Goal: Task Accomplishment & Management: Manage account settings

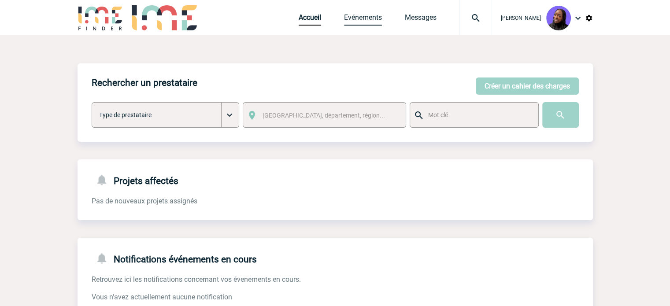
click at [371, 21] on link "Evénements" at bounding box center [363, 19] width 38 height 12
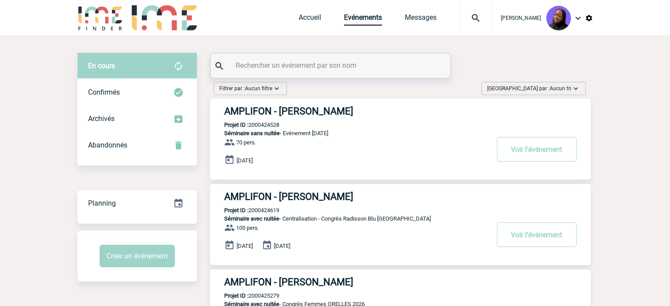
click at [335, 66] on input "text" at bounding box center [331, 65] width 196 height 13
paste input "2000424434"
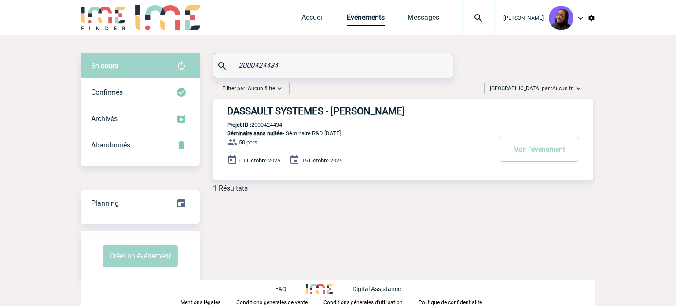
type input "2000424434"
click at [308, 114] on h3 "DASSAULT SYSTEMES - Rasna KUMAR BONNABEL" at bounding box center [359, 111] width 264 height 11
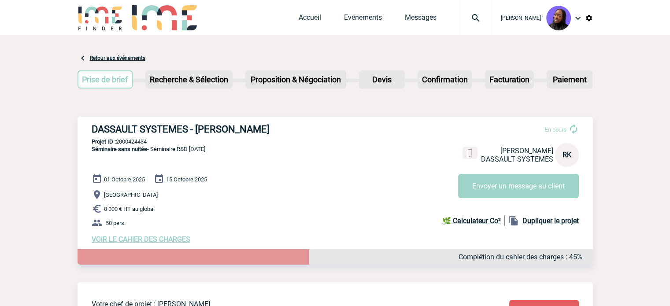
click at [168, 238] on span "VOIR LE CAHIER DES CHARGES" at bounding box center [141, 239] width 99 height 8
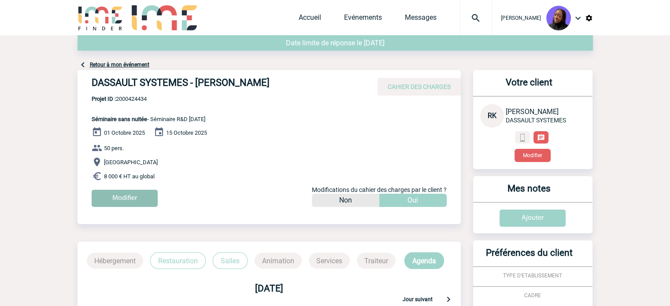
click at [134, 199] on input "Modifier" at bounding box center [125, 198] width 66 height 17
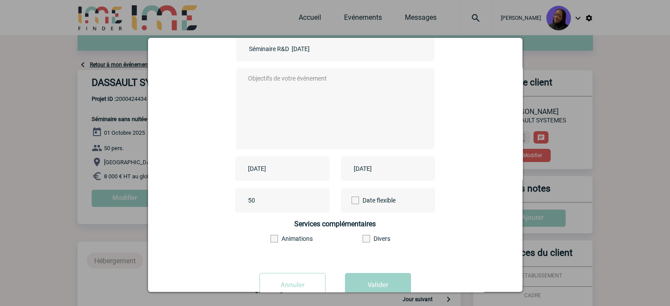
scroll to position [88, 0]
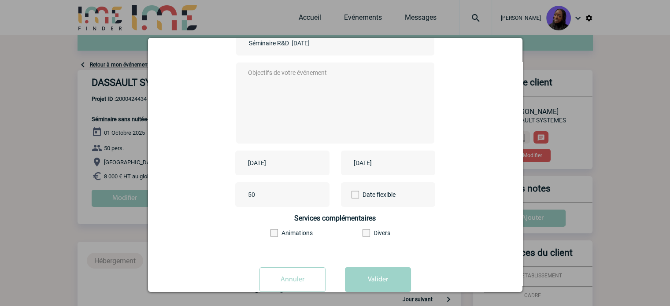
click at [284, 97] on textarea at bounding box center [333, 102] width 174 height 70
type textarea "."
click at [274, 169] on input "2025-10-01" at bounding box center [276, 162] width 61 height 11
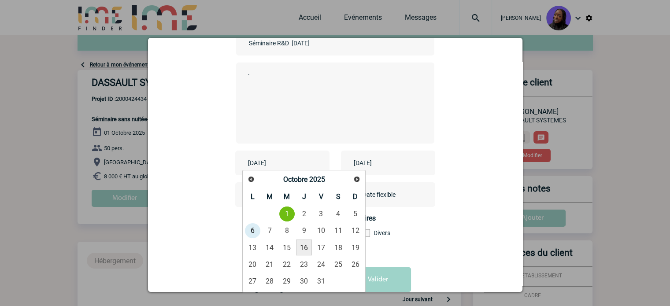
click at [305, 246] on link "16" at bounding box center [304, 248] width 16 height 16
type input "2025-10-16"
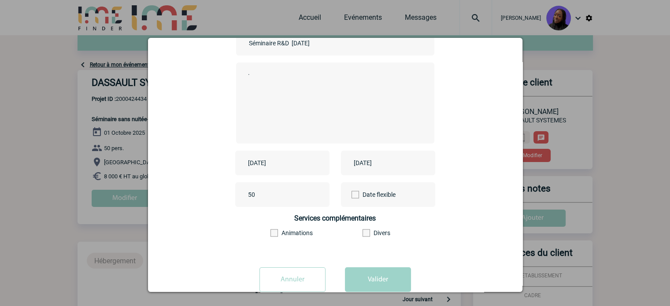
click at [391, 164] on input "2025-10-15" at bounding box center [381, 162] width 61 height 11
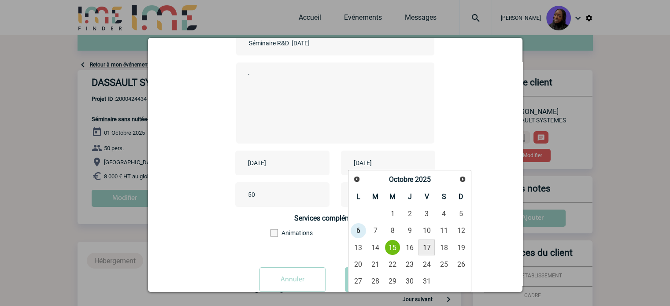
click at [426, 251] on link "17" at bounding box center [426, 248] width 16 height 16
type input "2025-10-17"
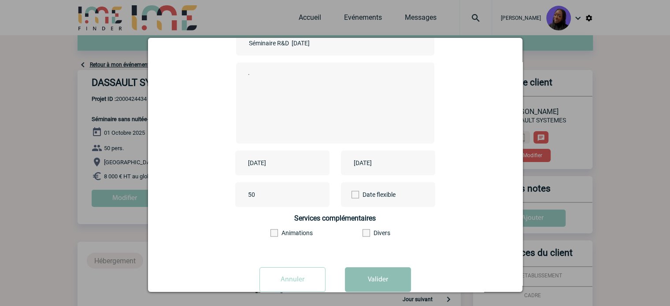
click at [387, 283] on button "Valider" at bounding box center [378, 279] width 66 height 25
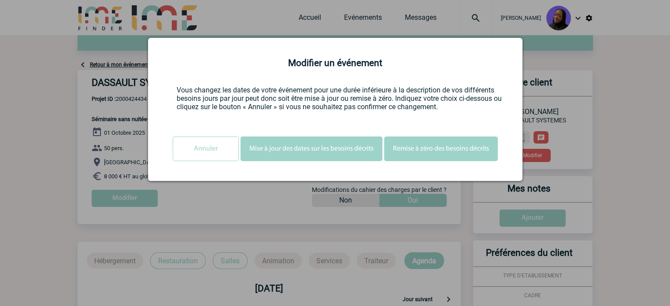
click at [296, 146] on button "Mise à jour des dates sur les besoins décrits" at bounding box center [311, 149] width 142 height 25
